Goal: Task Accomplishment & Management: Manage account settings

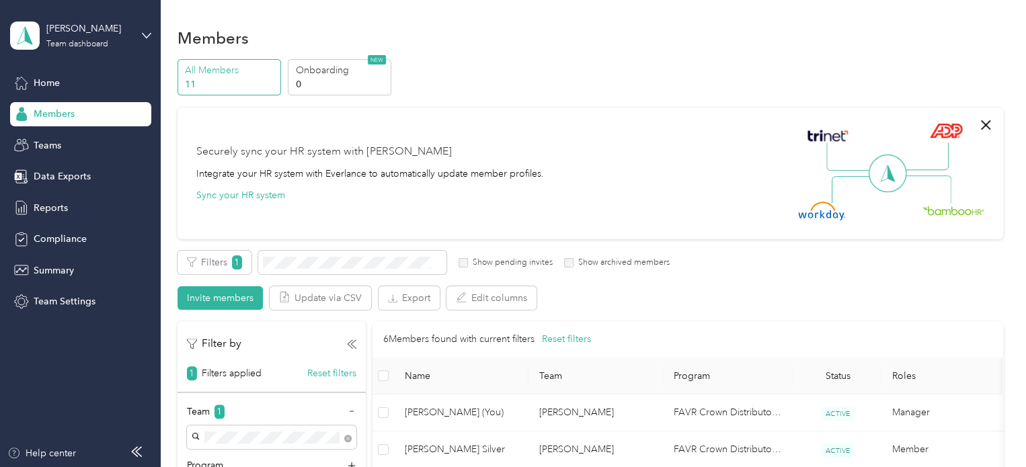
scroll to position [191, 0]
click at [46, 76] on span "Home" at bounding box center [47, 83] width 26 height 14
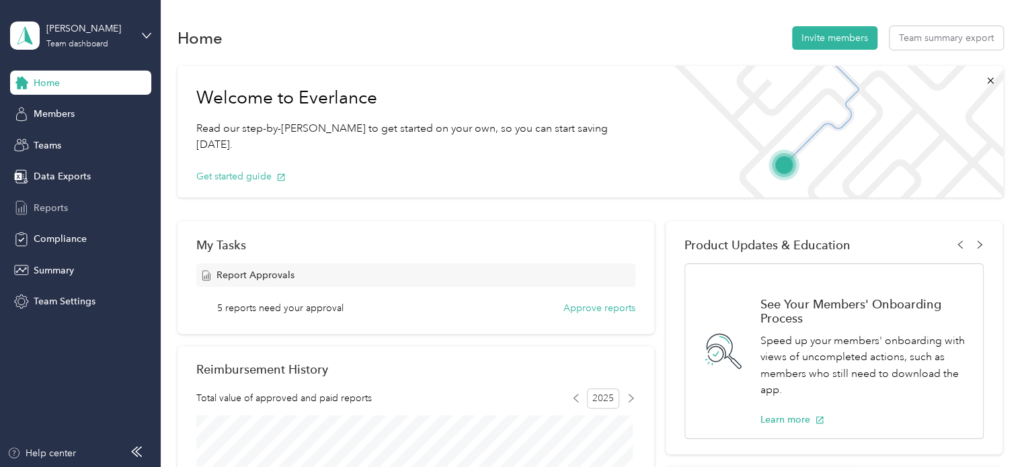
click at [46, 212] on span "Reports" at bounding box center [51, 208] width 34 height 14
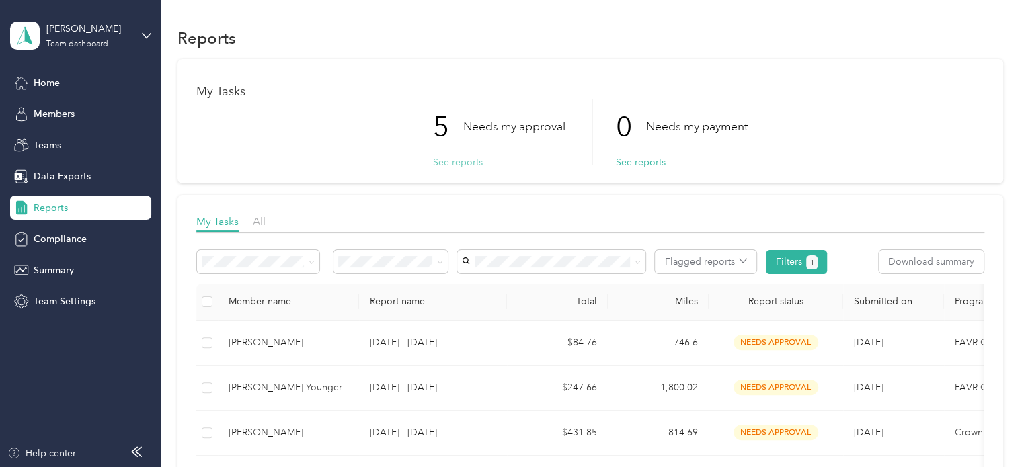
click at [440, 165] on button "See reports" at bounding box center [458, 162] width 50 height 14
click at [443, 165] on button "See reports" at bounding box center [458, 162] width 50 height 14
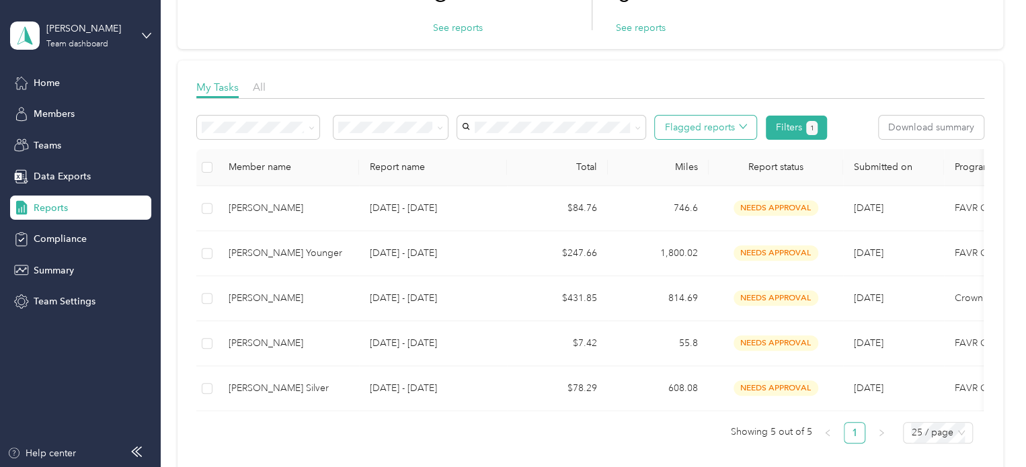
click at [745, 129] on icon "button" at bounding box center [743, 126] width 8 height 8
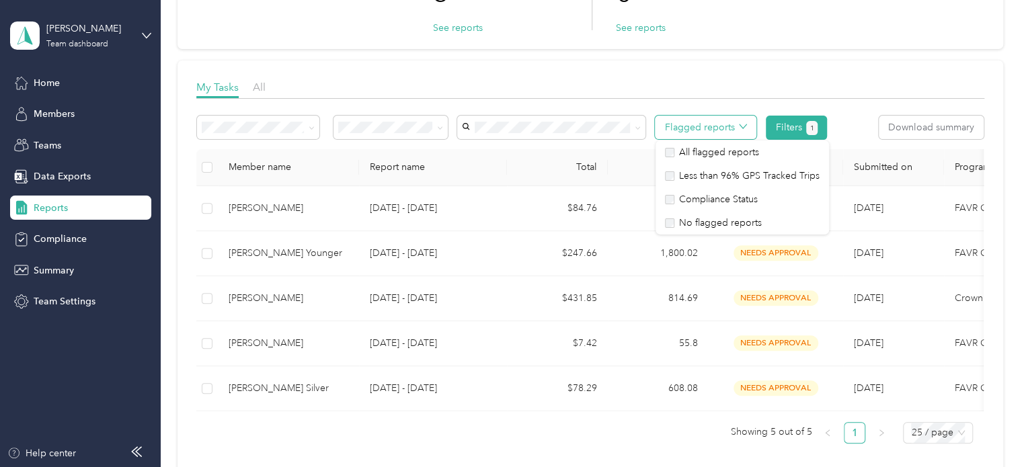
click at [745, 129] on icon "button" at bounding box center [743, 126] width 8 height 8
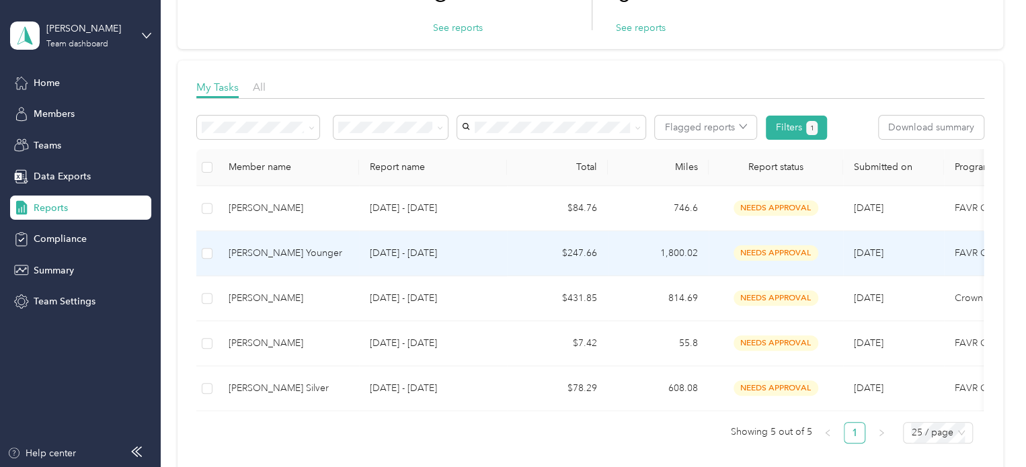
click at [270, 250] on div "[PERSON_NAME] Younger" at bounding box center [289, 253] width 120 height 15
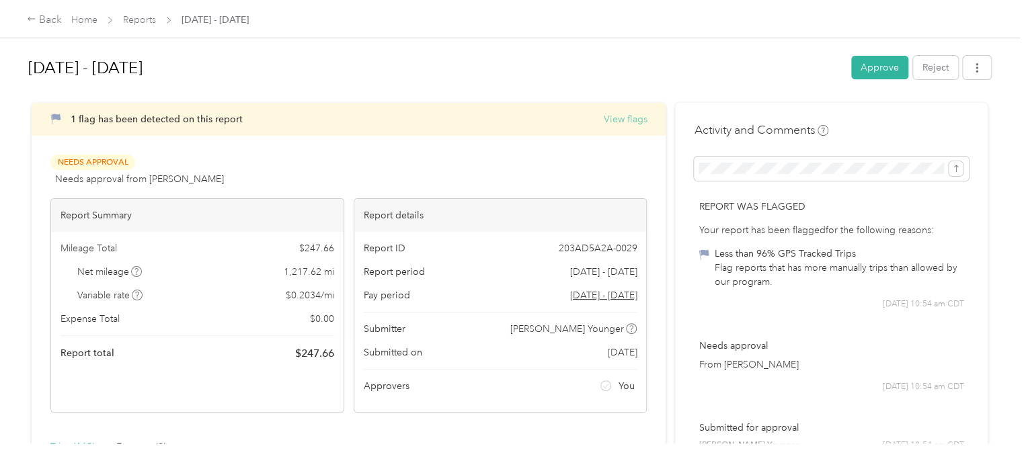
click at [635, 118] on button "View flags" at bounding box center [625, 119] width 44 height 14
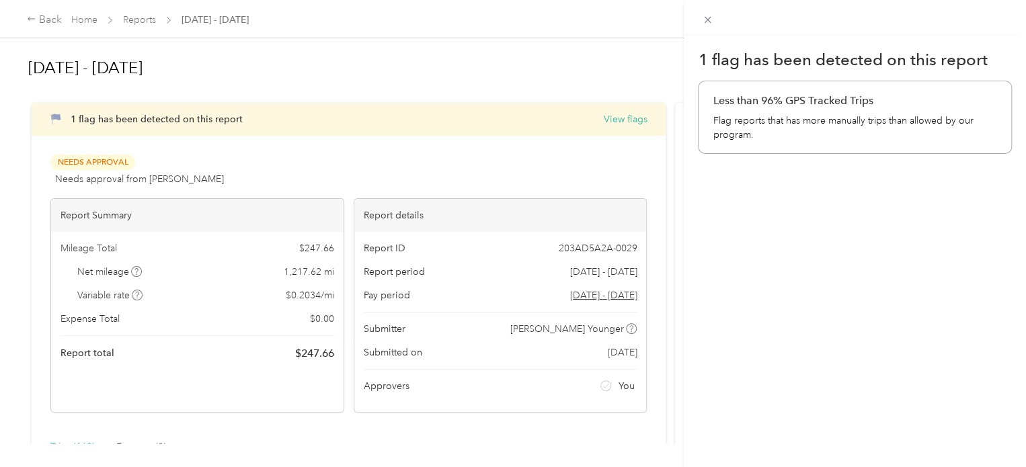
click at [758, 112] on div "Less than 96% GPS Tracked Trips Flag reports that has more manually trips than …" at bounding box center [855, 118] width 314 height 74
click at [709, 17] on icon at bounding box center [707, 19] width 11 height 11
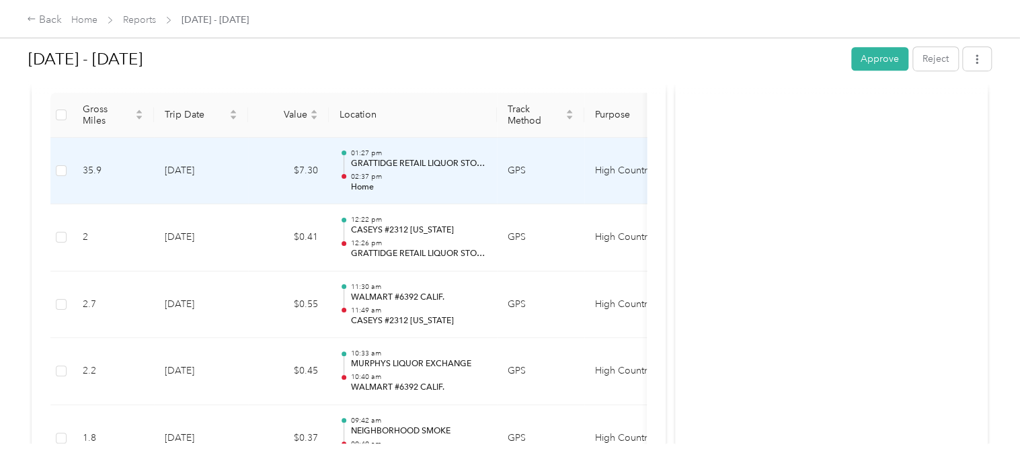
scroll to position [403, 0]
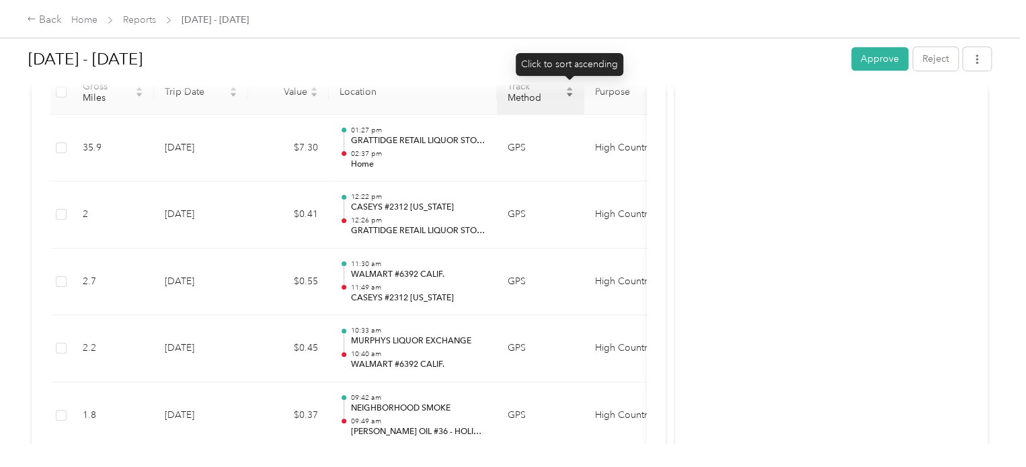
click at [570, 97] on icon "caret-down" at bounding box center [569, 95] width 8 height 8
click at [570, 94] on div at bounding box center [509, 88] width 963 height 14
click at [570, 88] on div at bounding box center [509, 88] width 963 height 14
click at [526, 99] on span "Track Method" at bounding box center [535, 92] width 55 height 23
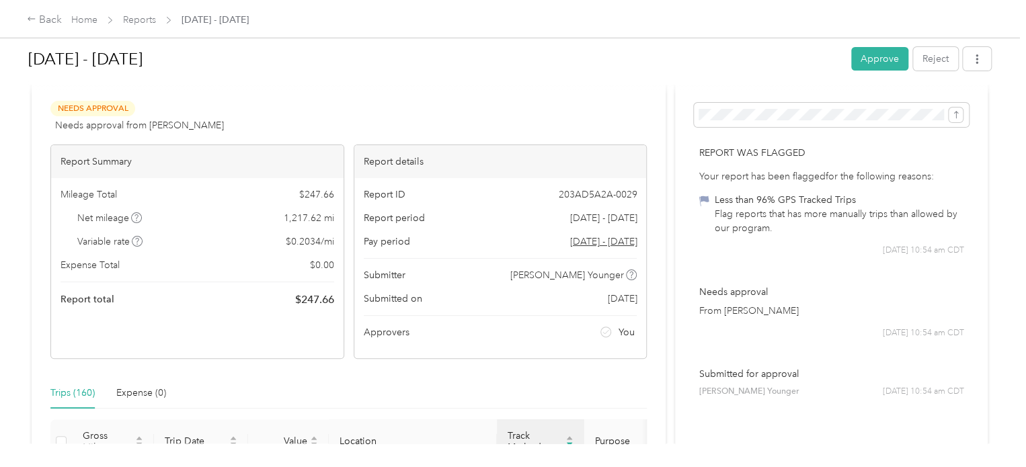
scroll to position [0, 0]
